Goal: Task Accomplishment & Management: Manage account settings

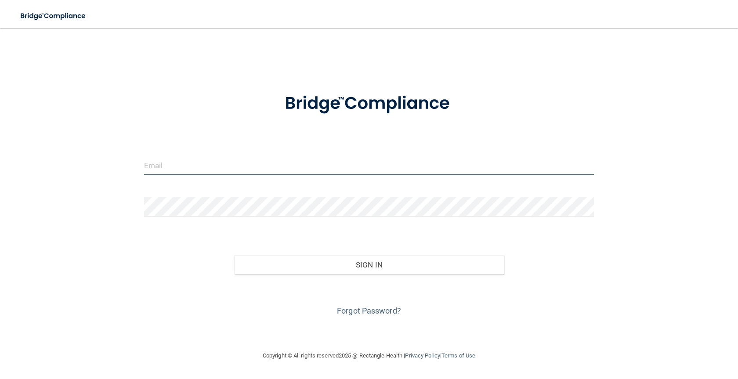
click at [174, 160] on input "email" at bounding box center [369, 165] width 450 height 20
type input "[PERSON_NAME][EMAIL_ADDRESS][DOMAIN_NAME]"
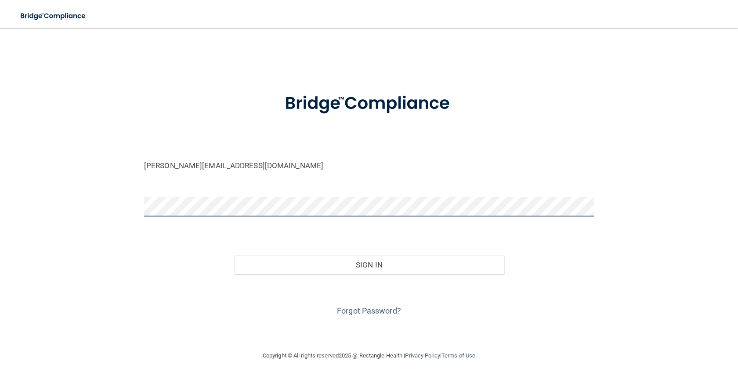
click at [234, 255] on button "Sign In" at bounding box center [369, 264] width 270 height 19
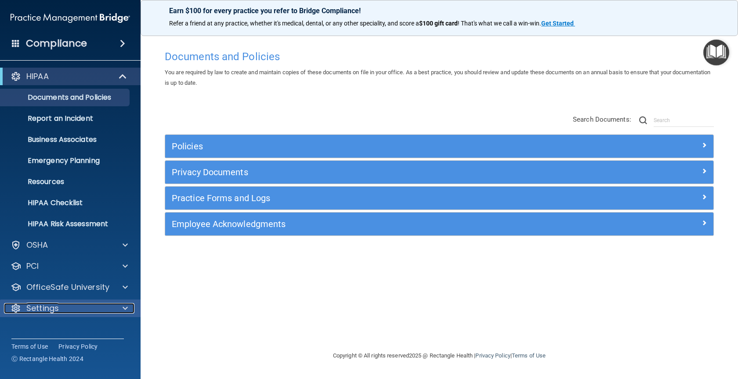
click at [46, 306] on p "Settings" at bounding box center [42, 308] width 32 height 11
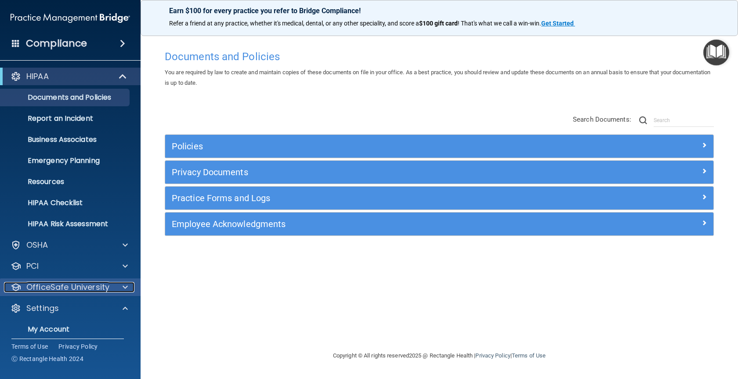
click at [55, 285] on p "OfficeSafe University" at bounding box center [67, 287] width 83 height 11
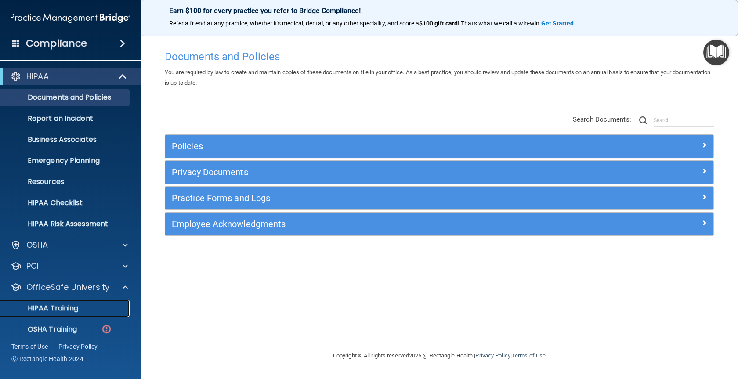
click at [59, 306] on p "HIPAA Training" at bounding box center [42, 308] width 72 height 9
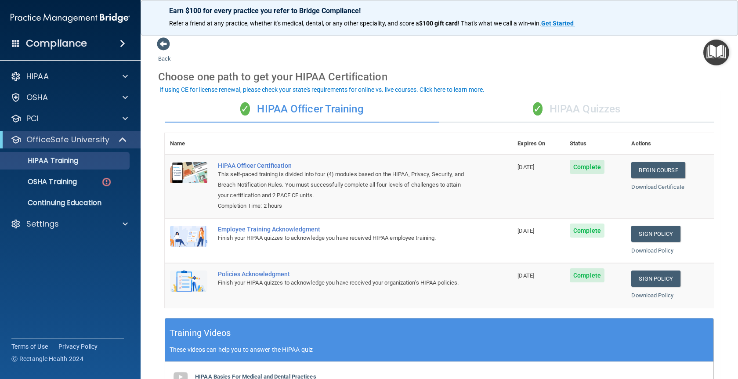
click at [339, 108] on div "✓ HIPAA Officer Training" at bounding box center [302, 109] width 274 height 26
click at [126, 74] on span at bounding box center [125, 76] width 5 height 11
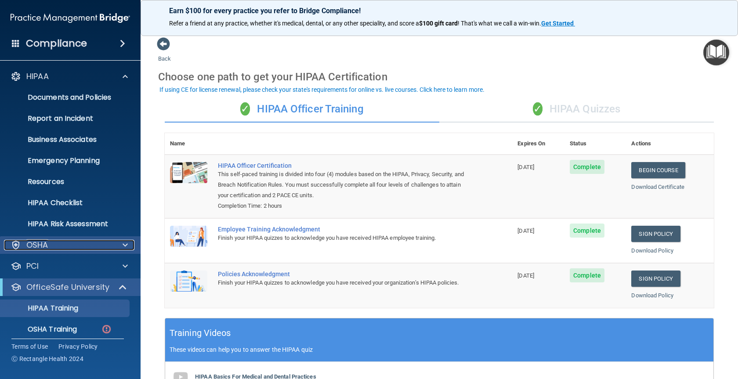
click at [124, 245] on span at bounding box center [125, 245] width 5 height 11
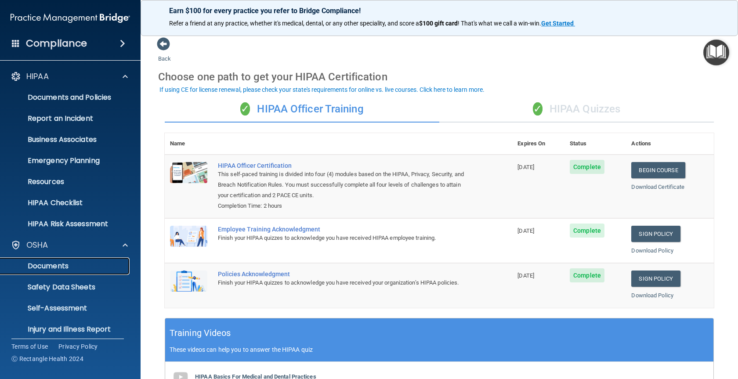
click at [63, 266] on p "Documents" at bounding box center [66, 266] width 120 height 9
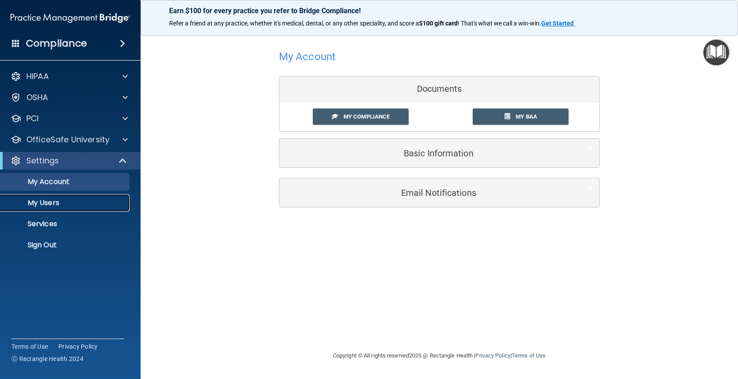
click at [62, 202] on p "My Users" at bounding box center [66, 202] width 120 height 9
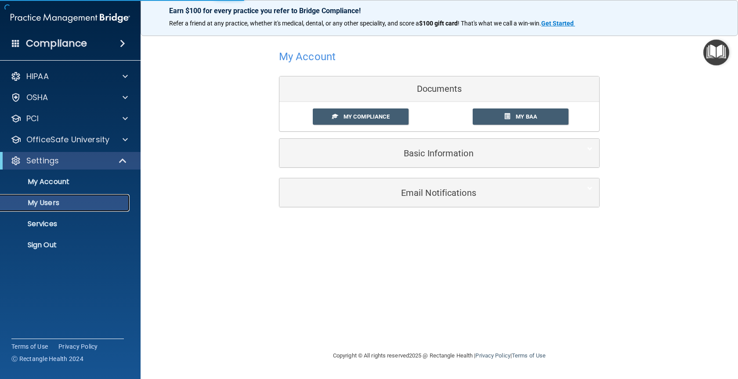
select select "20"
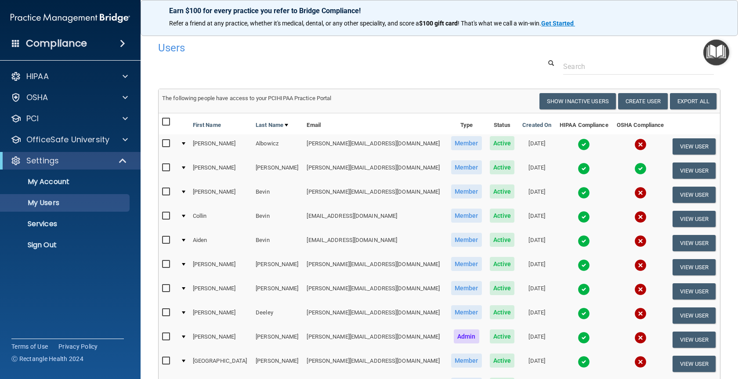
click at [187, 193] on td at bounding box center [183, 195] width 12 height 24
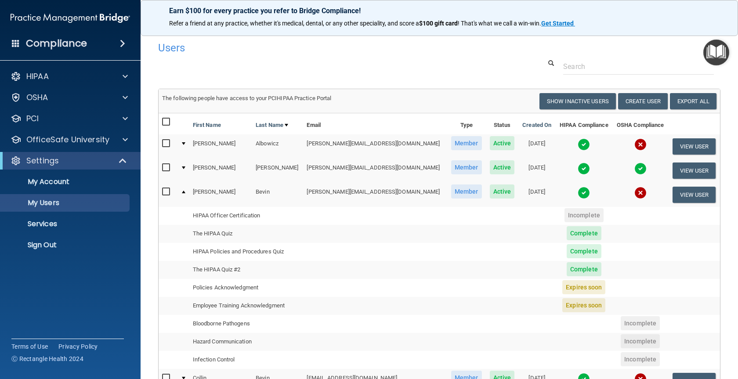
scroll to position [40, 0]
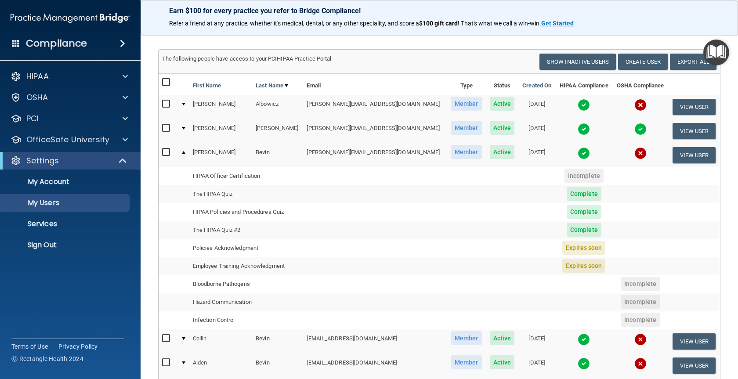
click at [562, 248] on span "Expires soon" at bounding box center [583, 248] width 43 height 14
click at [252, 248] on td "Policies Acknowledgment" at bounding box center [246, 248] width 114 height 18
click at [253, 263] on td "Employee Training Acknowledgment" at bounding box center [246, 266] width 114 height 18
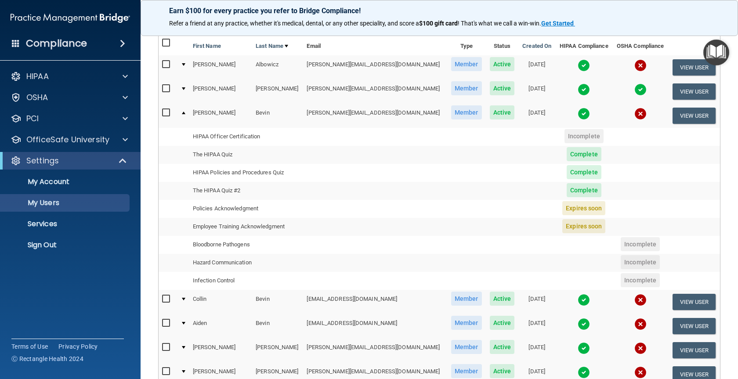
click at [578, 211] on span "Expires soon" at bounding box center [583, 208] width 43 height 14
click at [576, 210] on span "Expires soon" at bounding box center [583, 208] width 43 height 14
click at [692, 117] on button "View User" at bounding box center [693, 116] width 43 height 16
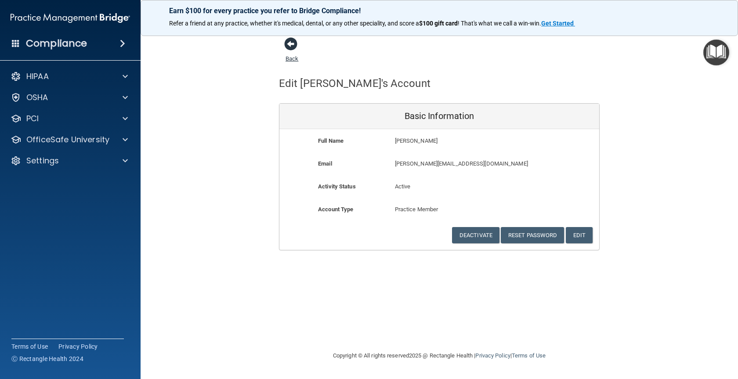
click at [292, 43] on span at bounding box center [290, 43] width 13 height 13
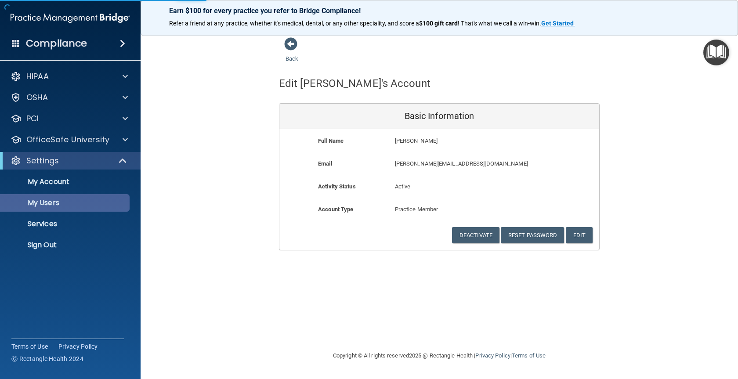
select select "20"
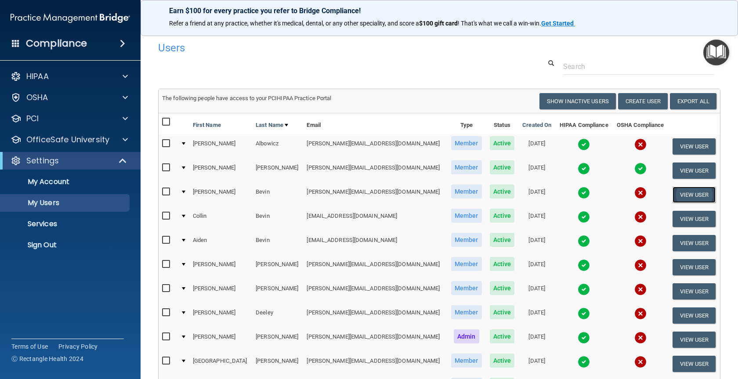
click at [696, 195] on button "View User" at bounding box center [693, 195] width 43 height 16
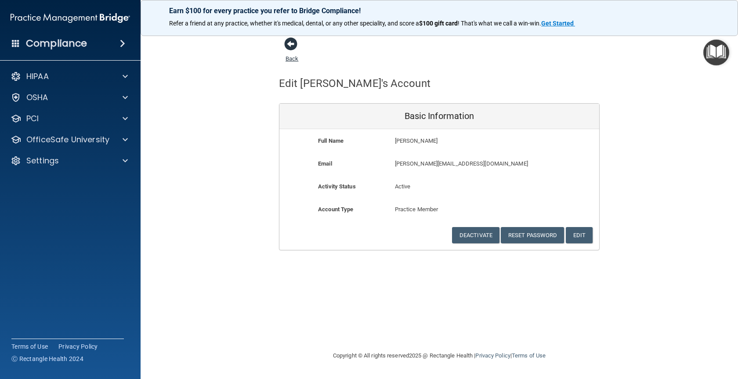
click at [289, 43] on span at bounding box center [290, 43] width 13 height 13
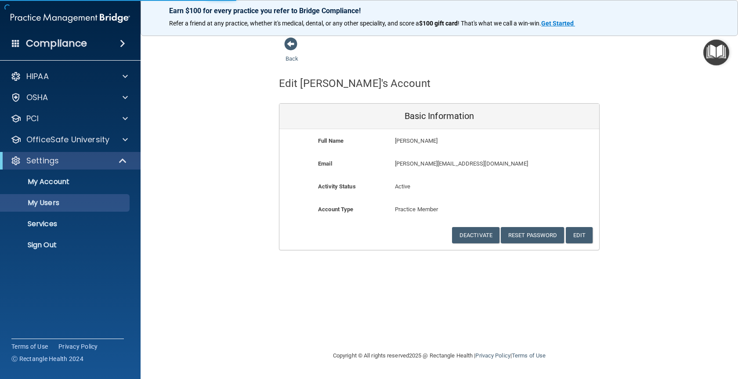
select select "20"
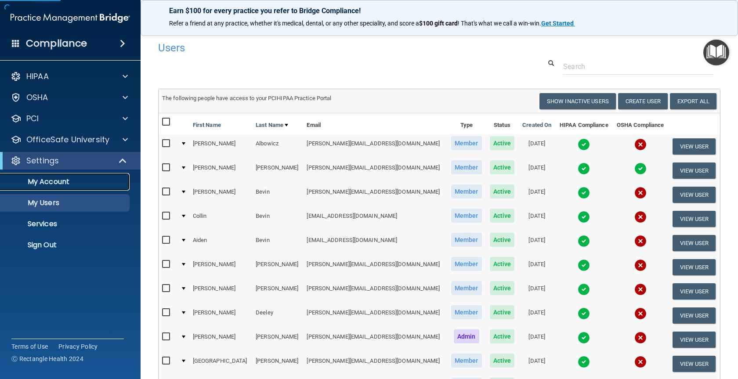
click at [69, 184] on p "My Account" at bounding box center [66, 181] width 120 height 9
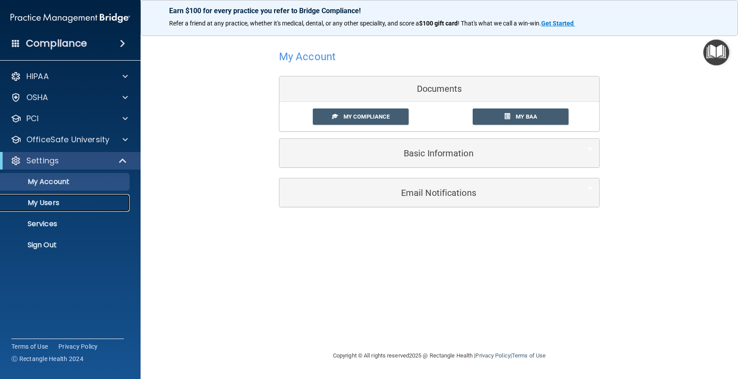
click at [44, 203] on p "My Users" at bounding box center [66, 202] width 120 height 9
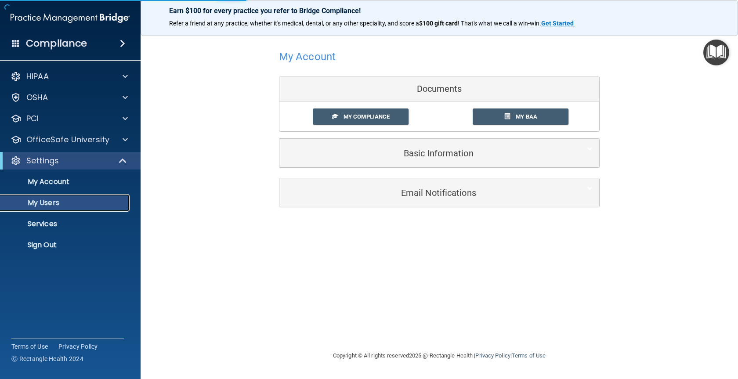
select select "20"
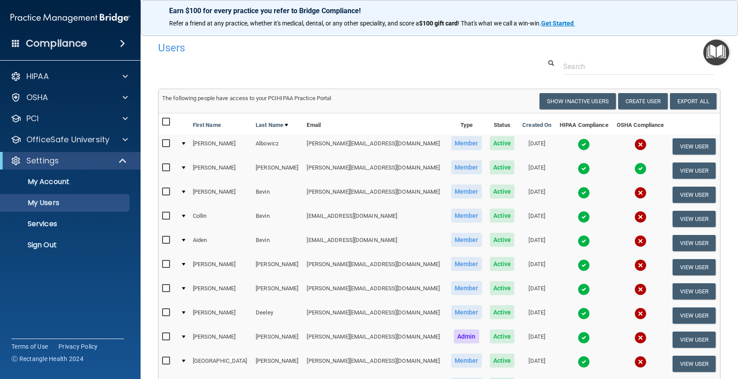
click at [634, 190] on img at bounding box center [640, 193] width 12 height 12
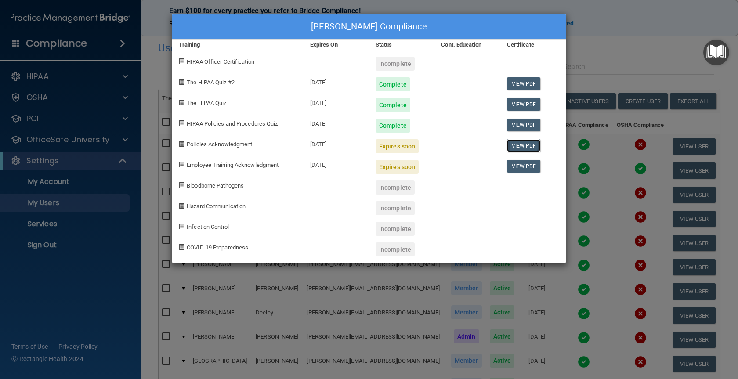
click at [524, 145] on link "View PDF" at bounding box center [524, 145] width 34 height 13
click at [526, 126] on link "View PDF" at bounding box center [524, 125] width 34 height 13
click at [519, 102] on link "View PDF" at bounding box center [524, 104] width 34 height 13
click at [396, 64] on div "Incomplete" at bounding box center [394, 64] width 39 height 14
click at [520, 146] on link "View PDF" at bounding box center [524, 145] width 34 height 13
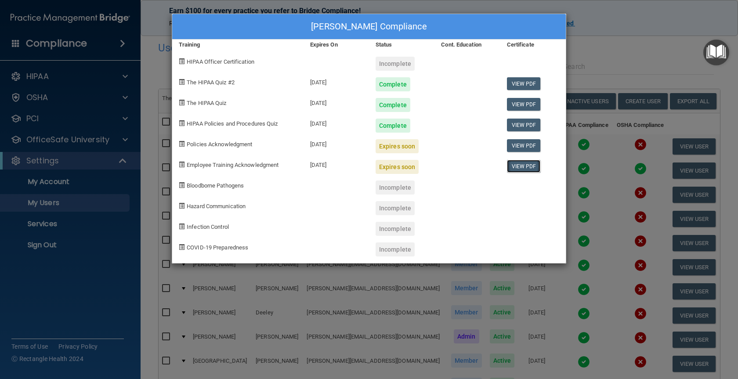
click at [522, 166] on link "View PDF" at bounding box center [524, 166] width 34 height 13
click at [395, 145] on div "Expires soon" at bounding box center [396, 146] width 43 height 14
click at [533, 85] on link "View PDF" at bounding box center [524, 83] width 34 height 13
click at [84, 162] on div "Christopher Bevin's Compliance Training Expires On Status Cont. Education Certi…" at bounding box center [369, 189] width 738 height 379
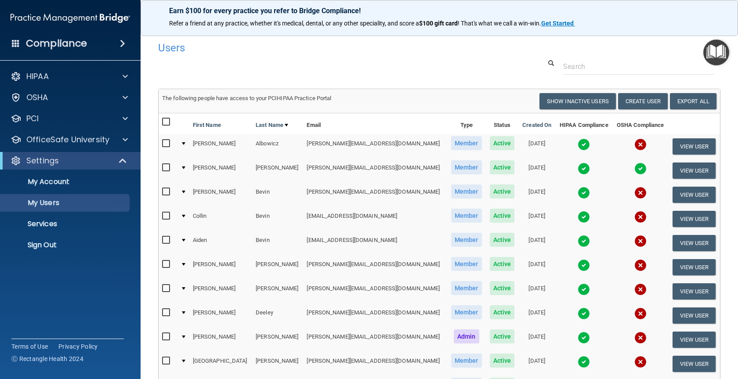
scroll to position [40, 0]
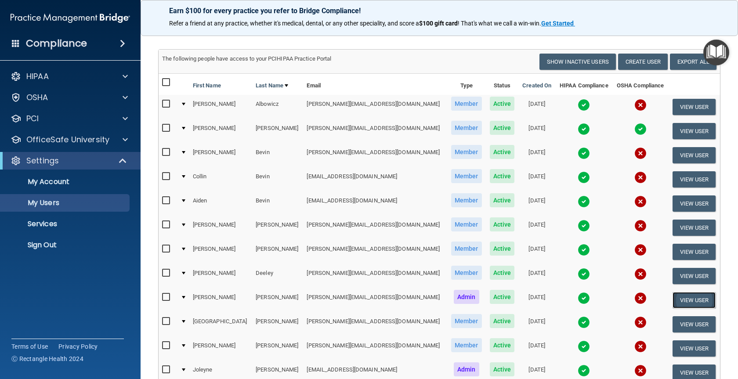
click at [683, 297] on button "View User" at bounding box center [693, 300] width 43 height 16
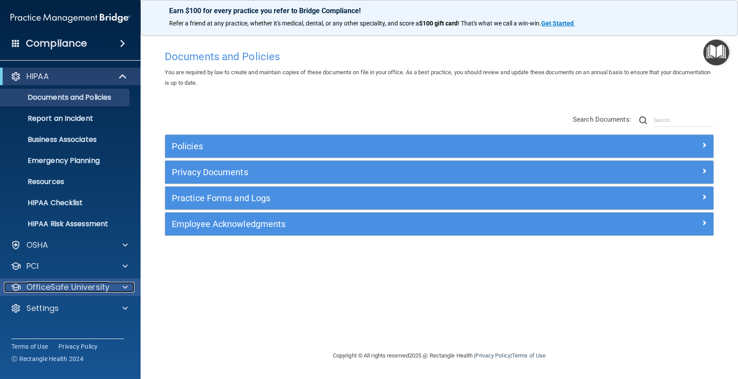
click at [91, 288] on p "OfficeSafe University" at bounding box center [67, 287] width 83 height 11
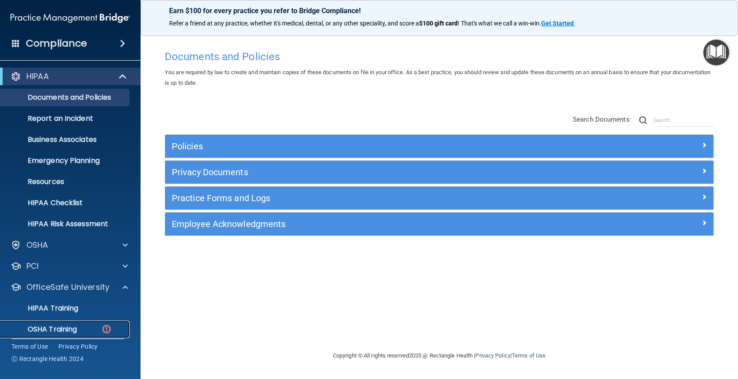
click at [68, 327] on p "OSHA Training" at bounding box center [41, 329] width 71 height 9
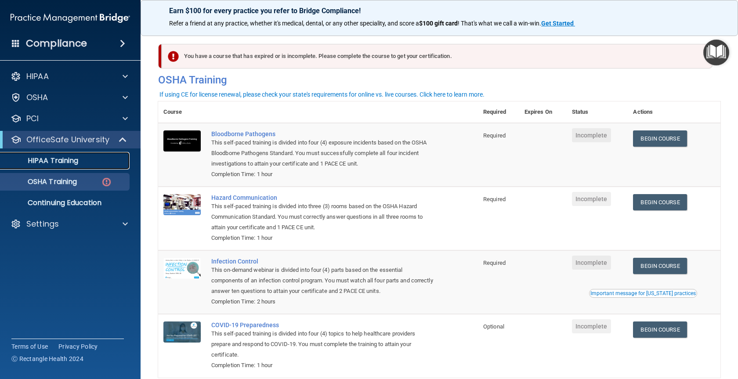
click at [68, 160] on p "HIPAA Training" at bounding box center [42, 160] width 72 height 9
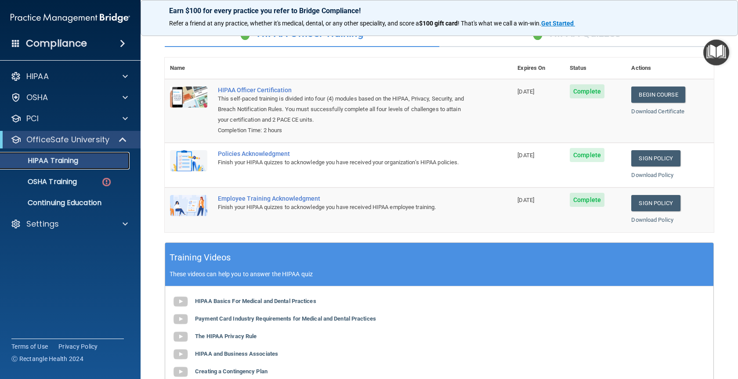
scroll to position [54, 0]
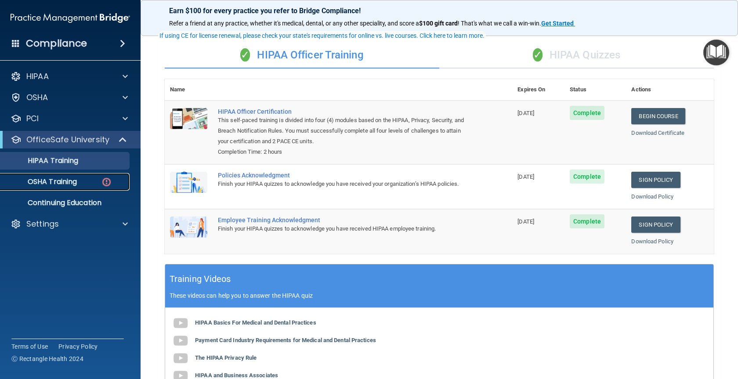
click at [58, 185] on p "OSHA Training" at bounding box center [41, 181] width 71 height 9
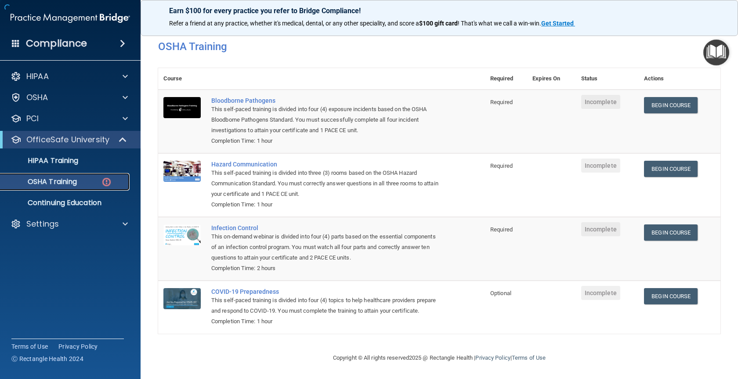
scroll to position [46, 0]
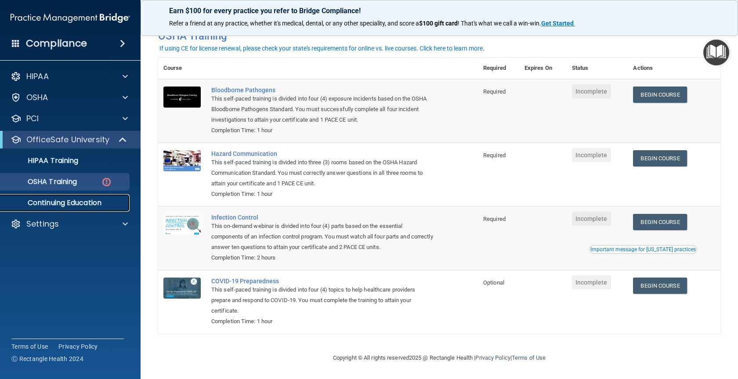
click at [59, 201] on p "Continuing Education" at bounding box center [66, 202] width 120 height 9
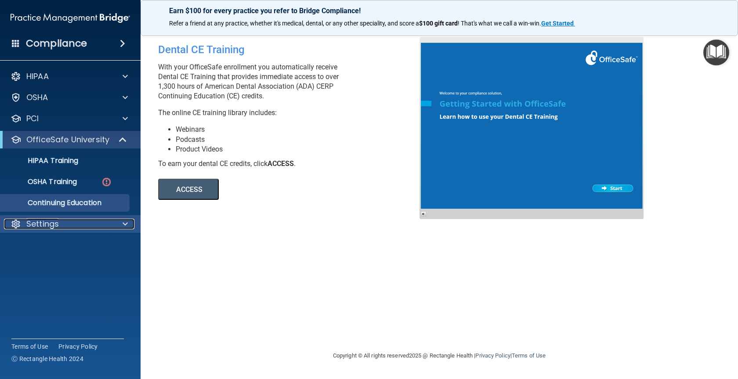
click at [39, 223] on p "Settings" at bounding box center [42, 224] width 32 height 11
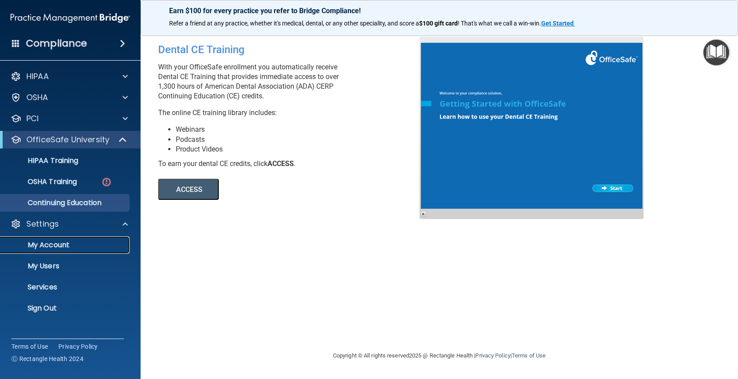
click at [40, 249] on p "My Account" at bounding box center [66, 245] width 120 height 9
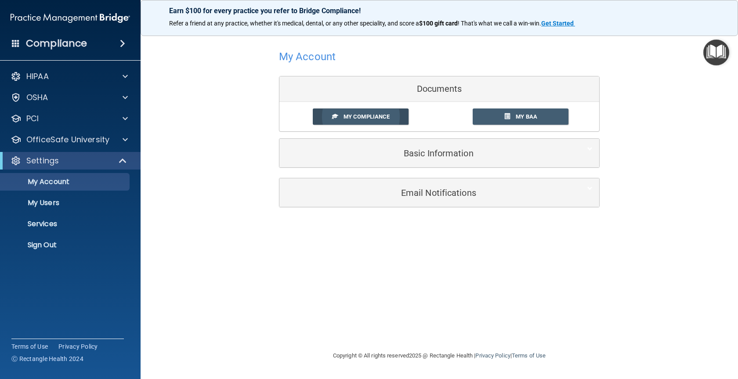
click at [378, 117] on span "My Compliance" at bounding box center [366, 116] width 46 height 7
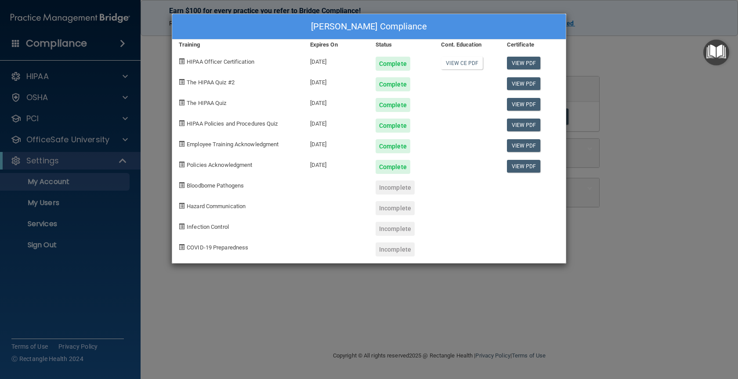
click at [50, 202] on div "[PERSON_NAME] Compliance Training Expires On Status Cont. Education Certificate…" at bounding box center [369, 189] width 738 height 379
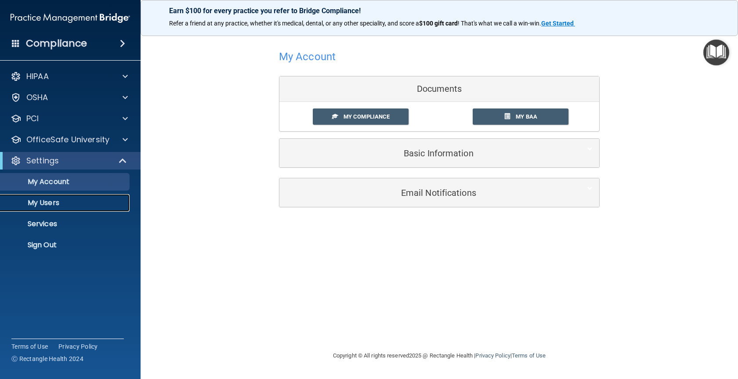
click at [50, 202] on p "My Users" at bounding box center [66, 202] width 120 height 9
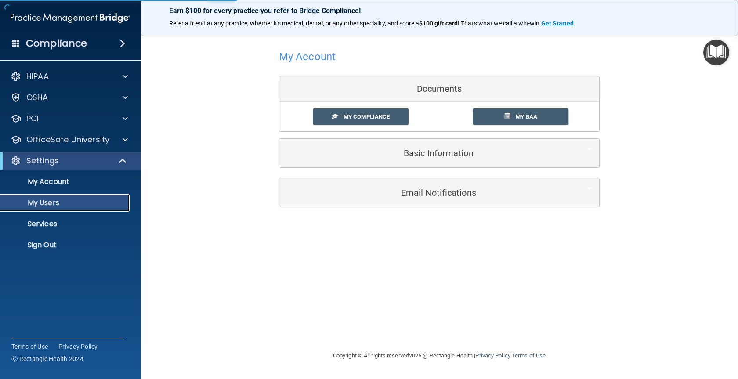
select select "20"
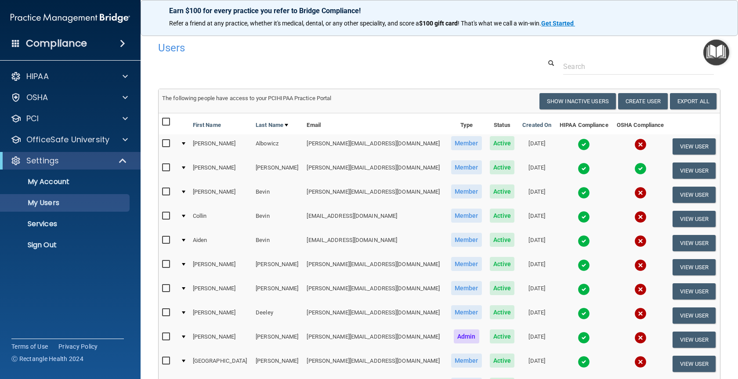
click at [185, 215] on div at bounding box center [184, 216] width 4 height 3
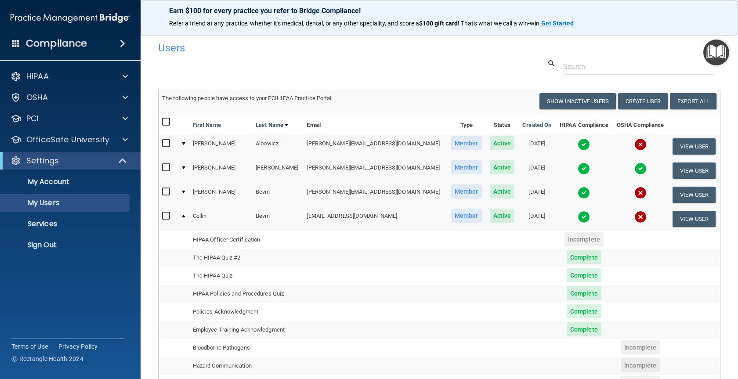
click at [185, 192] on div at bounding box center [184, 192] width 4 height 3
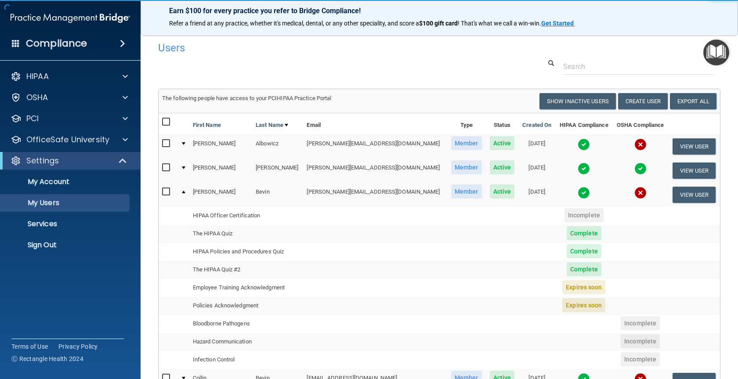
click at [185, 192] on div at bounding box center [184, 192] width 4 height 3
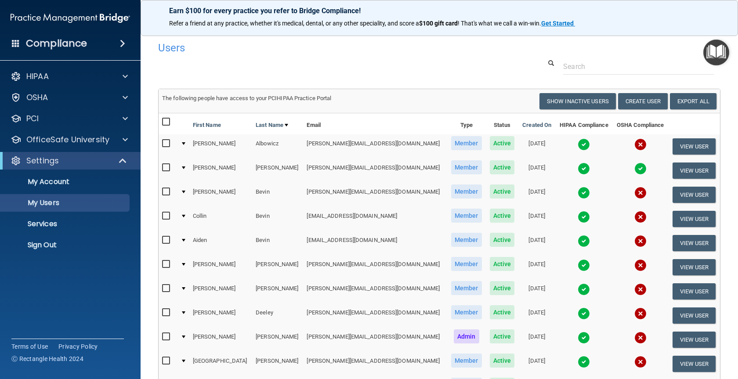
click at [185, 192] on div at bounding box center [184, 192] width 4 height 3
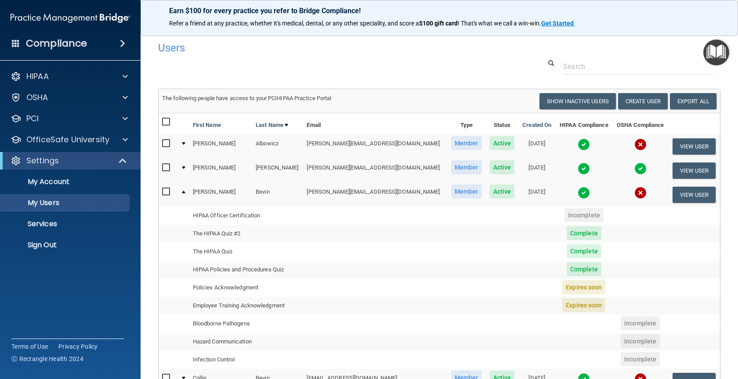
click at [634, 195] on img at bounding box center [640, 193] width 12 height 12
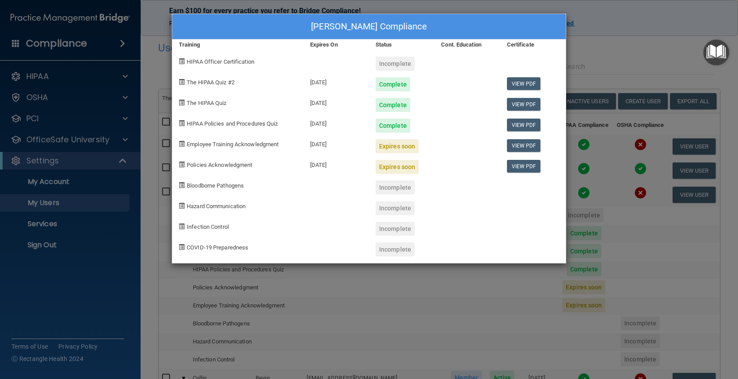
click at [390, 150] on div "Expires soon" at bounding box center [396, 146] width 43 height 14
click at [515, 142] on link "View PDF" at bounding box center [524, 145] width 34 height 13
click at [525, 167] on link "View PDF" at bounding box center [524, 166] width 34 height 13
click at [472, 198] on div at bounding box center [466, 205] width 65 height 21
click at [614, 46] on div "[PERSON_NAME] Compliance Training Expires On Status Cont. Education Certificate…" at bounding box center [369, 189] width 738 height 379
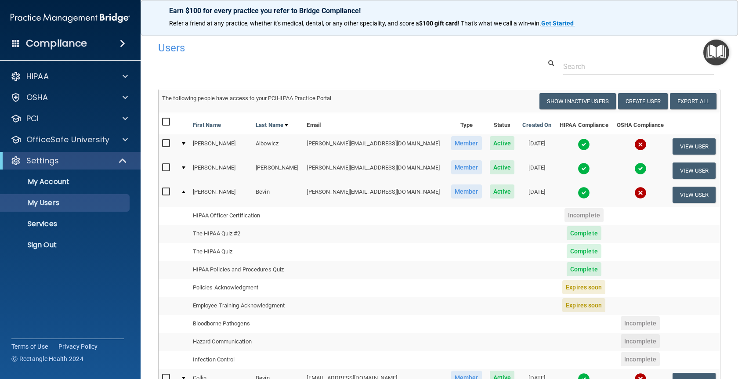
click at [577, 193] on img at bounding box center [583, 193] width 12 height 12
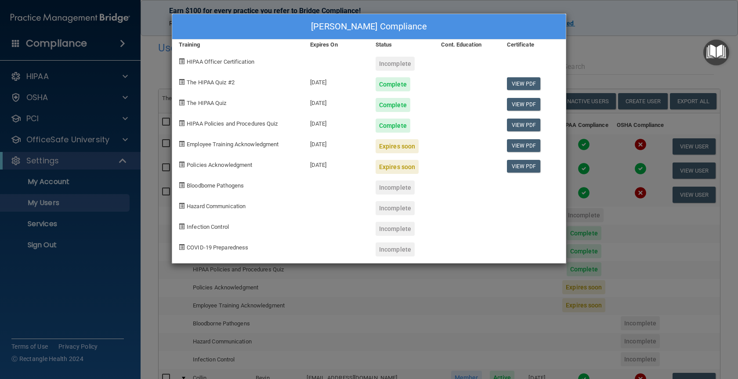
click at [614, 16] on div "[PERSON_NAME] Compliance Training Expires On Status Cont. Education Certificate…" at bounding box center [369, 189] width 738 height 379
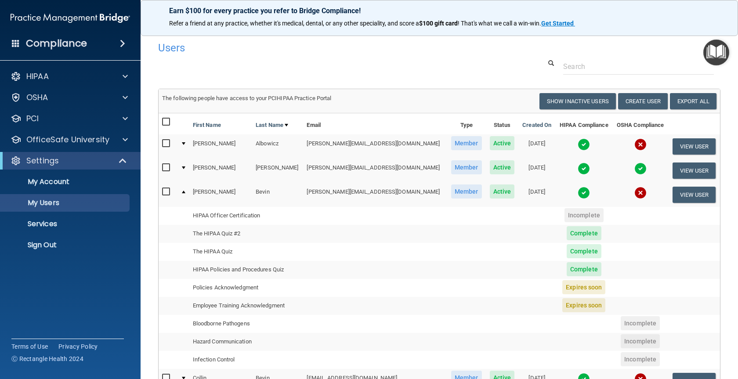
click at [634, 188] on img at bounding box center [640, 193] width 12 height 12
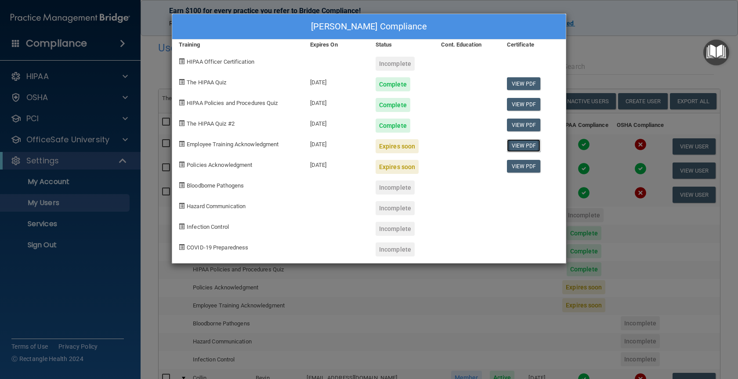
click at [535, 149] on link "View PDF" at bounding box center [524, 145] width 34 height 13
click at [594, 47] on div "[PERSON_NAME] Compliance Training Expires On Status Cont. Education Certificate…" at bounding box center [369, 189] width 738 height 379
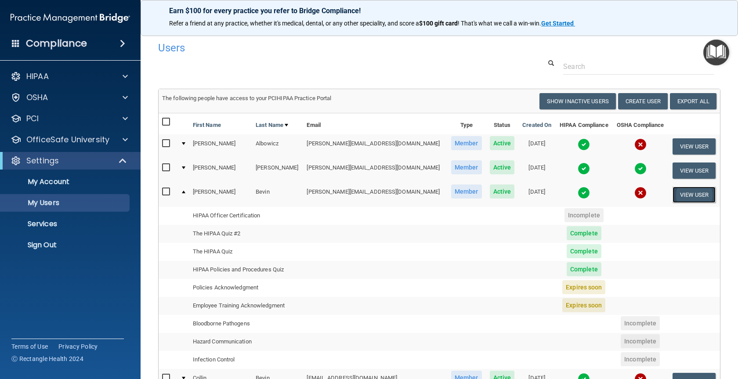
click at [687, 191] on button "View User" at bounding box center [693, 195] width 43 height 16
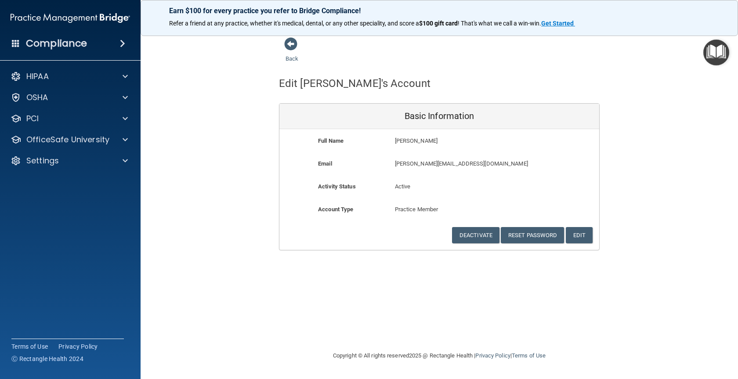
click at [601, 81] on div "Edit [PERSON_NAME]'s Account" at bounding box center [439, 84] width 334 height 22
click at [292, 43] on span at bounding box center [290, 43] width 13 height 13
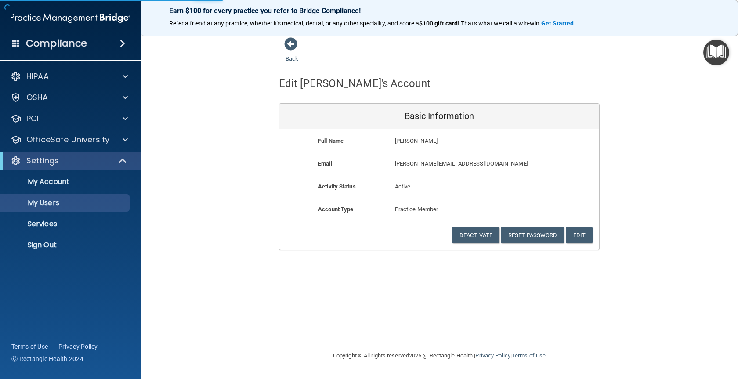
select select "20"
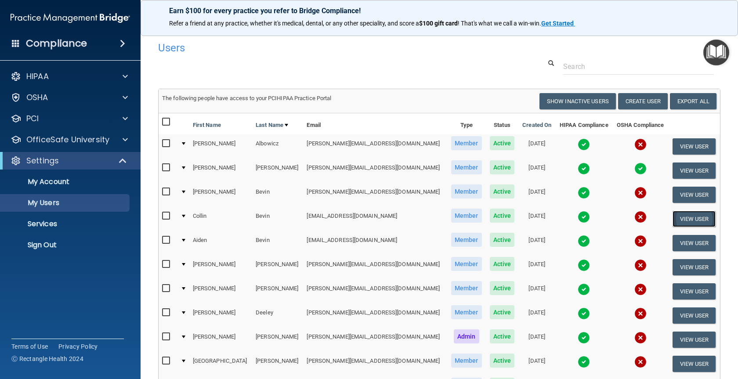
click at [685, 218] on button "View User" at bounding box center [693, 219] width 43 height 16
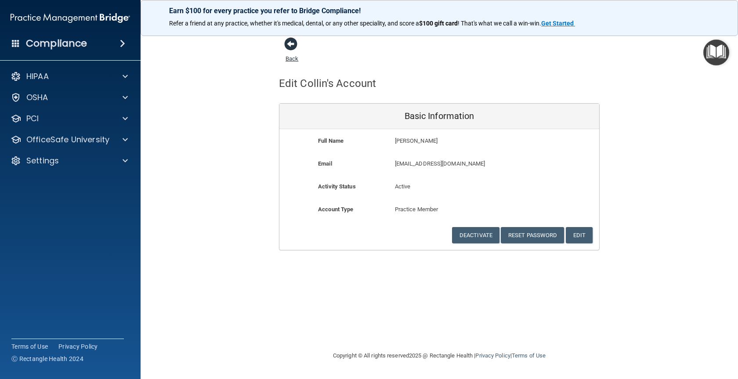
click at [288, 44] on span at bounding box center [290, 43] width 13 height 13
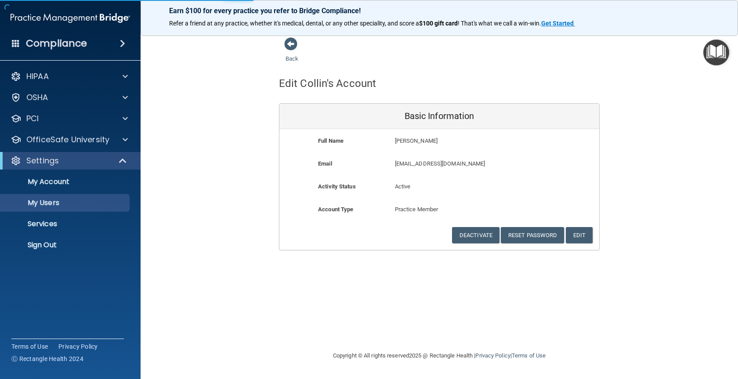
select select "20"
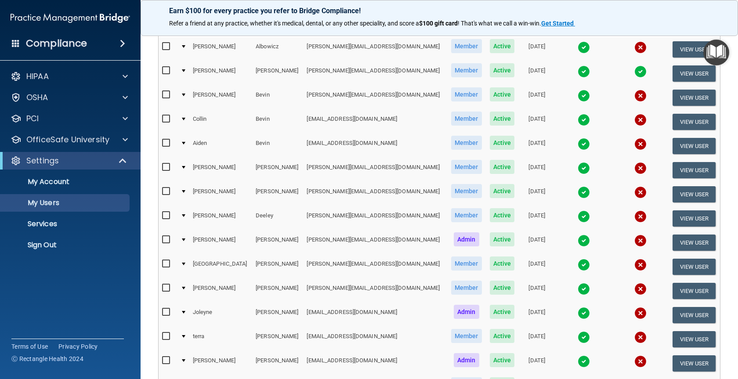
scroll to position [58, 0]
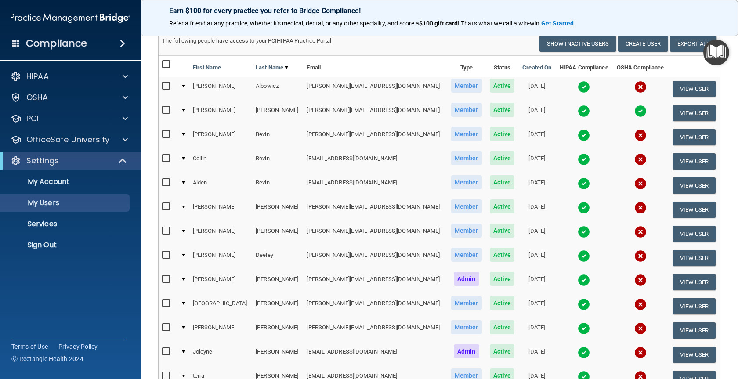
click at [451, 136] on span "Member" at bounding box center [466, 134] width 31 height 14
click at [320, 136] on td "[PERSON_NAME][EMAIL_ADDRESS][DOMAIN_NAME]" at bounding box center [375, 137] width 144 height 24
click at [577, 133] on img at bounding box center [583, 135] width 12 height 12
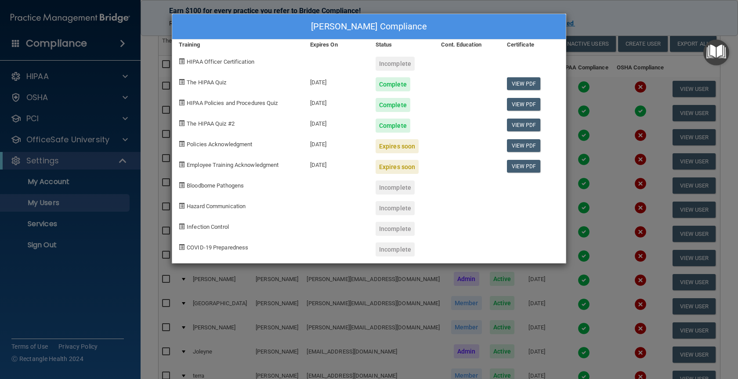
click at [594, 7] on div "[PERSON_NAME] Compliance Training Expires On Status Cont. Education Certificate…" at bounding box center [369, 189] width 738 height 379
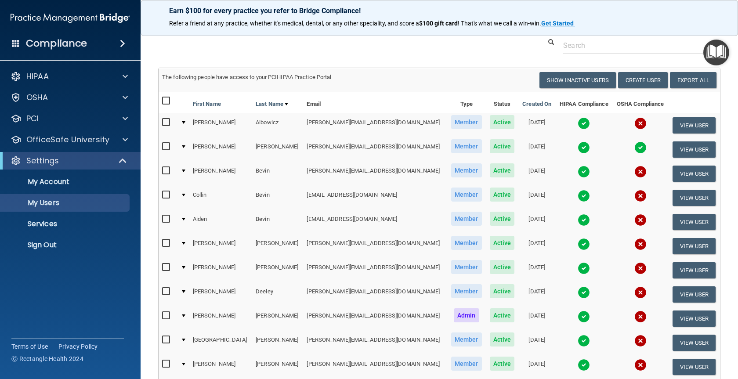
scroll to position [0, 0]
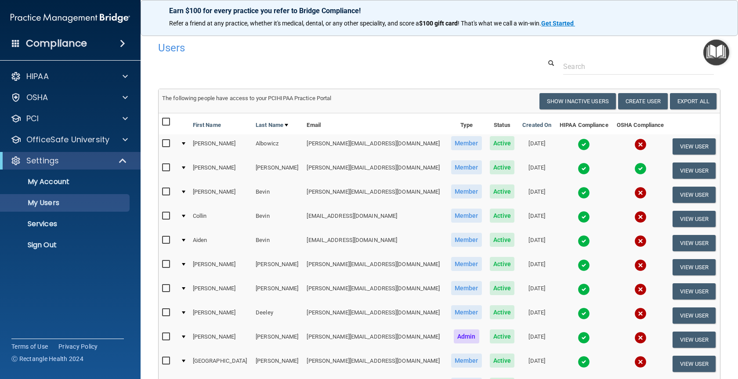
click at [185, 192] on div at bounding box center [184, 192] width 4 height 3
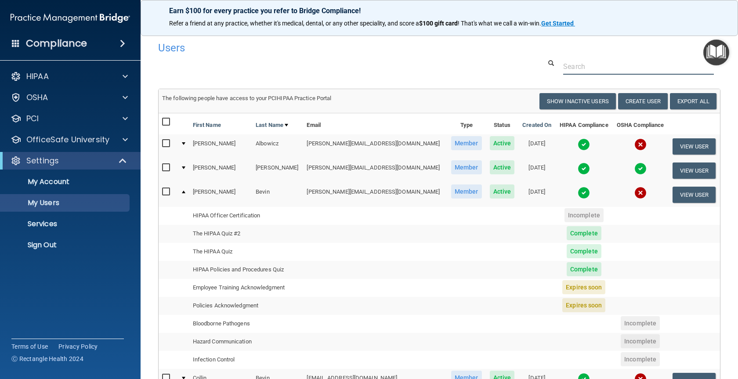
click at [605, 61] on input "text" at bounding box center [638, 66] width 151 height 16
click at [374, 58] on div "Users" at bounding box center [318, 48] width 335 height 22
click at [577, 194] on img at bounding box center [583, 193] width 12 height 12
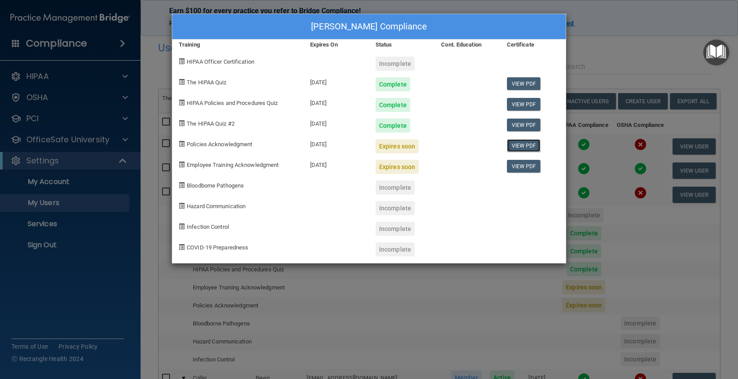
click at [525, 142] on link "View PDF" at bounding box center [524, 145] width 34 height 13
